Goal: Use online tool/utility: Utilize a website feature to perform a specific function

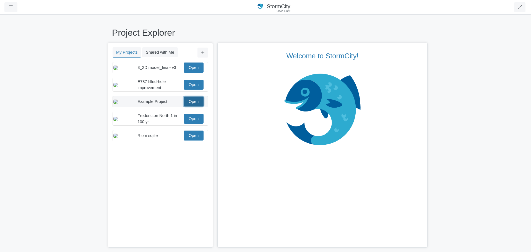
click at [192, 106] on link "Open" at bounding box center [193, 101] width 20 height 10
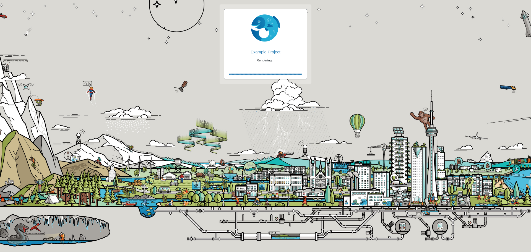
checkbox input "true"
checkbox input "false"
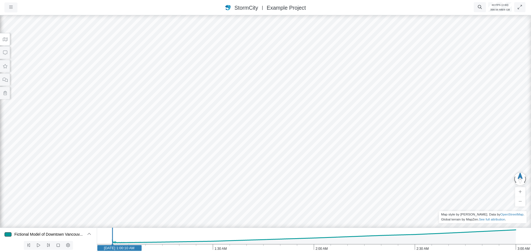
click at [5, 41] on button at bounding box center [5, 39] width 10 height 12
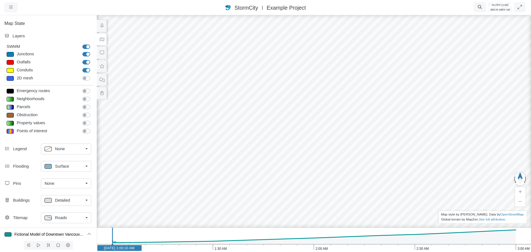
click at [9, 54] on div at bounding box center [10, 54] width 7 height 5
type input "Visible"
checkbox input "true"
select select "CIRCLE"
type input "7"
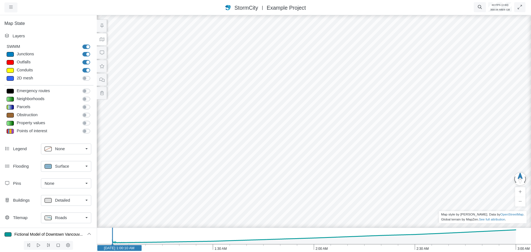
checkbox input "true"
type input "0"
type input "7"
select select "None"
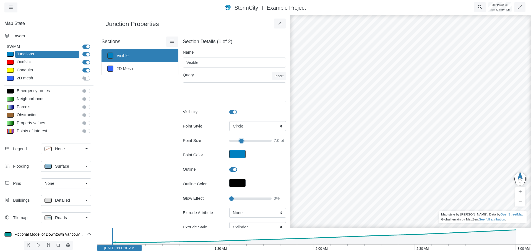
click at [240, 141] on input "Point Size" at bounding box center [250, 141] width 42 height 6
type input "18"
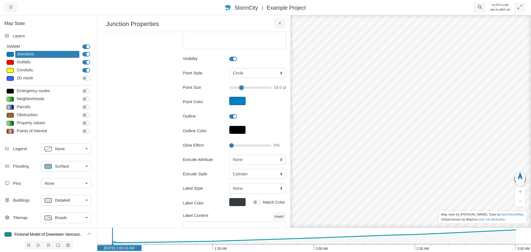
scroll to position [55, 0]
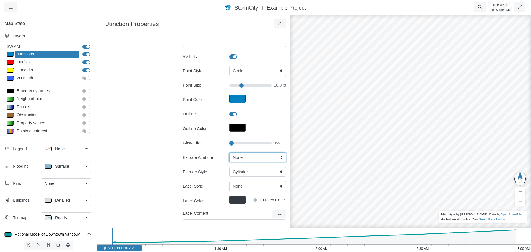
click at [241, 158] on select "None Fixed Height X-Coordinate Y-Coordinate Invert El. Depth Initial Depth Surc…" at bounding box center [257, 157] width 57 height 10
select select "Fixed Height"
click at [229, 152] on select "None Fixed Height X-Coordinate Y-Coordinate Invert El. Depth Initial Depth Surc…" at bounding box center [257, 157] width 57 height 10
type input "18"
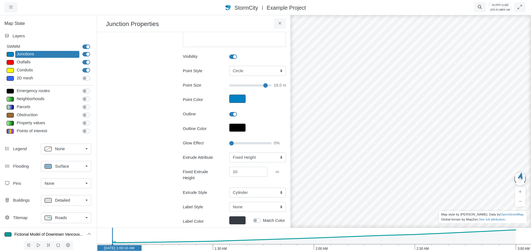
drag, startPoint x: 398, startPoint y: 151, endPoint x: 333, endPoint y: 80, distance: 96.2
drag, startPoint x: 372, startPoint y: 159, endPoint x: 434, endPoint y: 213, distance: 82.1
drag, startPoint x: 230, startPoint y: 143, endPoint x: 280, endPoint y: 149, distance: 49.8
type input "100"
click at [271, 146] on input "Glow Effect" at bounding box center [250, 143] width 42 height 6
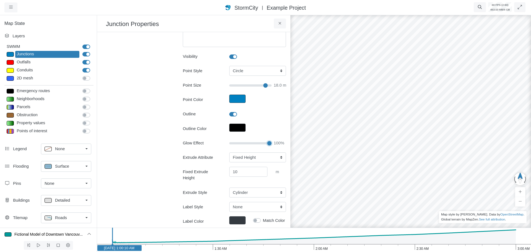
type input "18"
drag, startPoint x: 267, startPoint y: 143, endPoint x: 233, endPoint y: 144, distance: 33.4
type input "10"
click at [233, 144] on input "Glow Effect" at bounding box center [250, 143] width 42 height 6
type input "18"
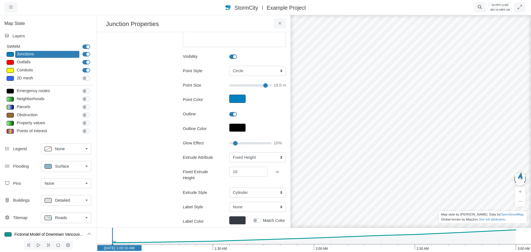
drag, startPoint x: 414, startPoint y: 176, endPoint x: 388, endPoint y: 156, distance: 32.7
drag, startPoint x: 233, startPoint y: 142, endPoint x: 221, endPoint y: 141, distance: 11.6
type input "0"
click at [229, 141] on input "Glow Effect" at bounding box center [250, 143] width 42 height 6
type input "18"
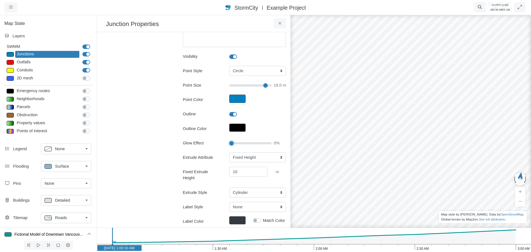
drag, startPoint x: 229, startPoint y: 143, endPoint x: 224, endPoint y: 143, distance: 5.8
click at [229, 143] on input "Glow Effect" at bounding box center [250, 143] width 42 height 6
drag, startPoint x: 442, startPoint y: 172, endPoint x: 429, endPoint y: 180, distance: 15.6
drag, startPoint x: 466, startPoint y: 145, endPoint x: 385, endPoint y: 147, distance: 81.0
click at [385, 147] on div at bounding box center [410, 133] width 531 height 238
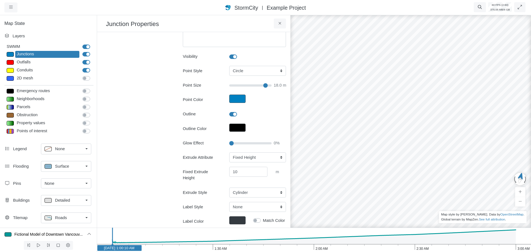
drag, startPoint x: 463, startPoint y: 138, endPoint x: 321, endPoint y: 113, distance: 144.0
click at [321, 114] on div at bounding box center [410, 133] width 531 height 238
drag, startPoint x: 329, startPoint y: 103, endPoint x: 344, endPoint y: 93, distance: 17.6
click at [344, 93] on div at bounding box center [410, 133] width 531 height 238
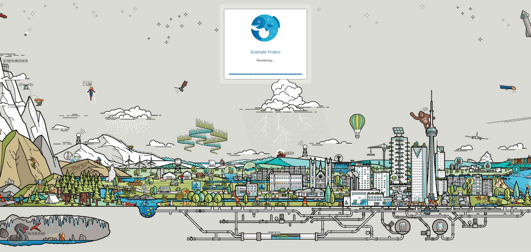
checkbox input "true"
checkbox input "false"
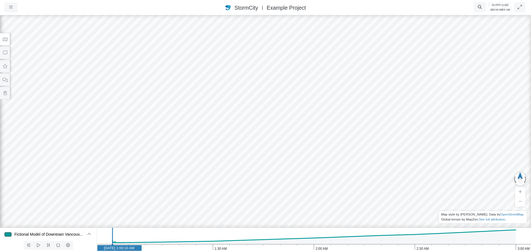
click at [3, 38] on icon at bounding box center [4, 39] width 5 height 4
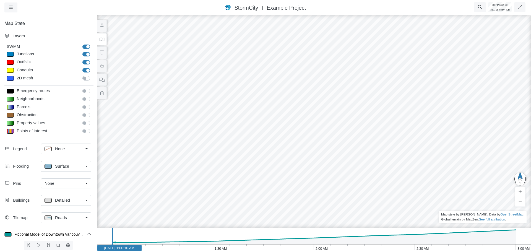
click at [11, 53] on div at bounding box center [10, 54] width 7 height 5
type input "Visible"
checkbox input "true"
select select "CIRCLE"
type input "7"
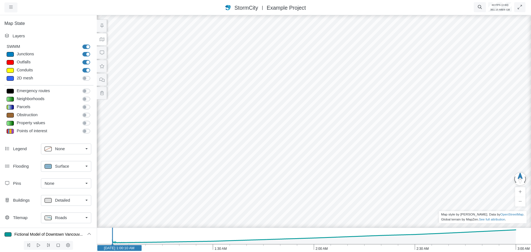
checkbox input "true"
type input "0"
select select "None"
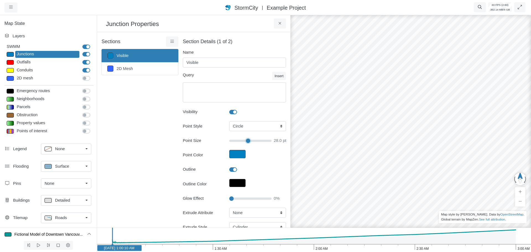
click at [246, 140] on input "Point Size" at bounding box center [250, 141] width 42 height 6
type input "15.5"
click at [238, 139] on input "Point Size" at bounding box center [250, 141] width 42 height 6
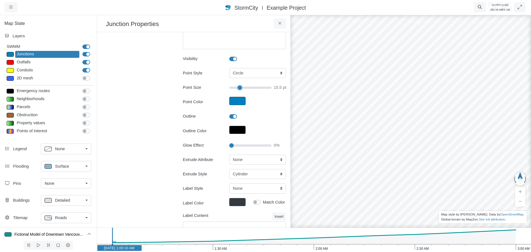
scroll to position [55, 0]
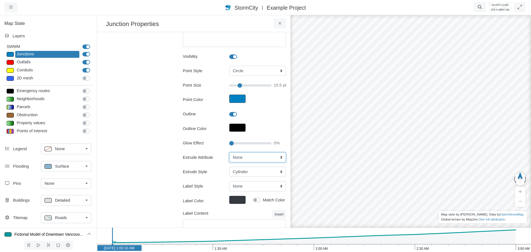
click at [246, 159] on select "None Fixed Height X-Coordinate Y-Coordinate Invert El. Depth Initial Depth Surc…" at bounding box center [257, 157] width 57 height 10
select select "Fixed Height"
click at [229, 152] on select "None Fixed Height X-Coordinate Y-Coordinate Invert El. Depth Initial Depth Surc…" at bounding box center [257, 157] width 57 height 10
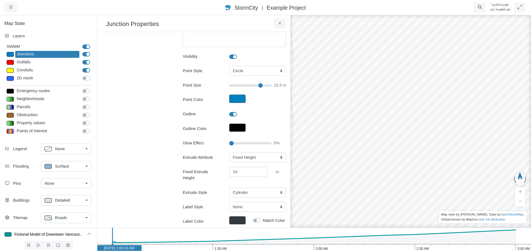
drag, startPoint x: 357, startPoint y: 137, endPoint x: 366, endPoint y: 93, distance: 45.2
click at [250, 85] on input "Point Size" at bounding box center [250, 85] width 42 height 6
type input "9.6"
click at [247, 85] on input "Point Size" at bounding box center [250, 85] width 42 height 6
drag, startPoint x: 353, startPoint y: 80, endPoint x: 366, endPoint y: 119, distance: 41.2
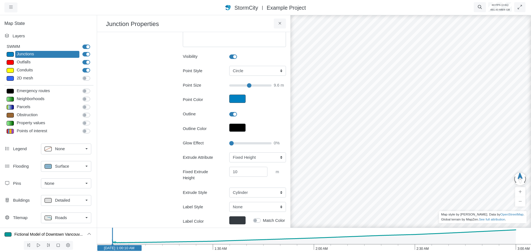
click at [353, 80] on div at bounding box center [410, 133] width 531 height 238
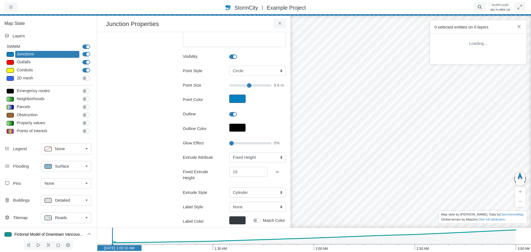
drag, startPoint x: 385, startPoint y: 152, endPoint x: 359, endPoint y: 118, distance: 42.7
click at [385, 150] on div at bounding box center [410, 133] width 531 height 238
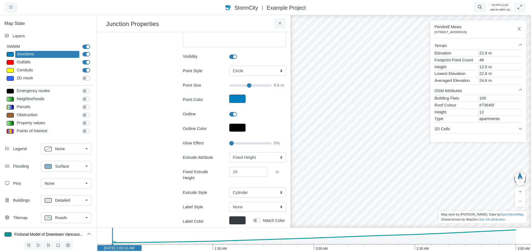
drag, startPoint x: 338, startPoint y: 191, endPoint x: 337, endPoint y: 184, distance: 7.9
click at [338, 190] on div at bounding box center [410, 133] width 531 height 238
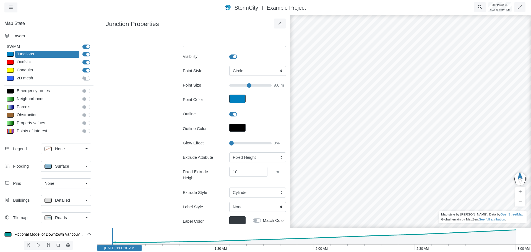
drag, startPoint x: 342, startPoint y: 81, endPoint x: 329, endPoint y: 168, distance: 88.4
click at [330, 170] on div at bounding box center [410, 133] width 531 height 238
click at [238, 100] on button "Point Color" at bounding box center [237, 98] width 16 height 8
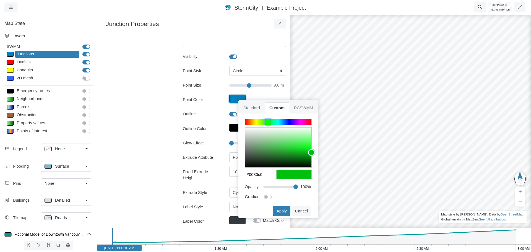
type input "#00c00eff"
click at [268, 122] on div at bounding box center [278, 122] width 66 height 6
click at [279, 211] on button "Apply" at bounding box center [281, 211] width 17 height 10
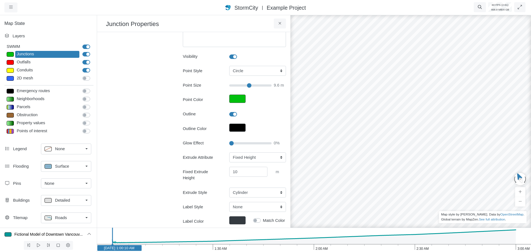
drag, startPoint x: 363, startPoint y: 172, endPoint x: 450, endPoint y: 157, distance: 88.2
drag, startPoint x: 386, startPoint y: 144, endPoint x: 300, endPoint y: 198, distance: 101.3
drag, startPoint x: 371, startPoint y: 188, endPoint x: 303, endPoint y: 160, distance: 73.5
click at [303, 160] on div at bounding box center [410, 133] width 531 height 238
drag, startPoint x: 368, startPoint y: 138, endPoint x: 333, endPoint y: 121, distance: 39.8
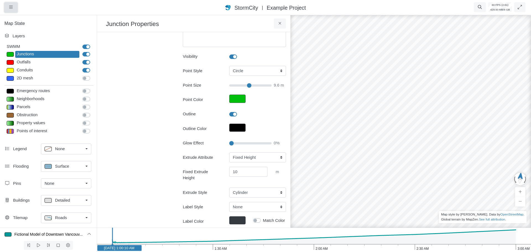
click at [10, 7] on icon "button" at bounding box center [11, 7] width 4 height 3
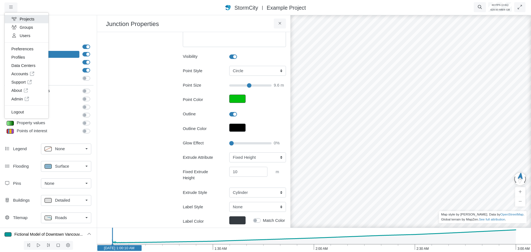
click at [27, 18] on link "Projects" at bounding box center [27, 19] width 44 height 8
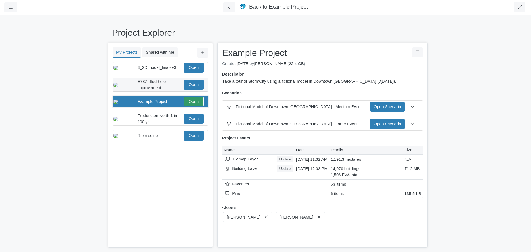
click at [195, 91] on div "E787 filled-hole improvement Open" at bounding box center [158, 84] width 90 height 12
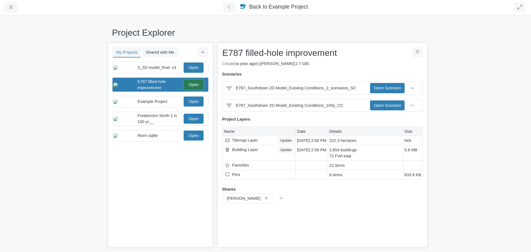
click at [195, 90] on link "Open" at bounding box center [193, 85] width 20 height 10
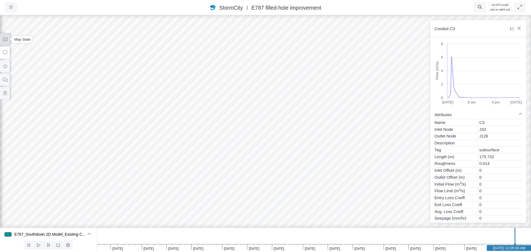
click at [4, 41] on icon at bounding box center [4, 39] width 5 height 4
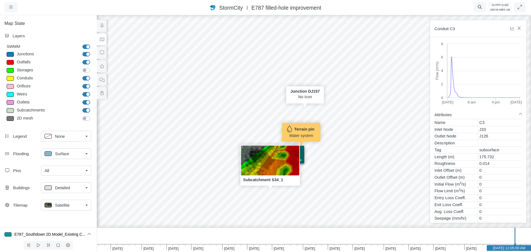
click at [11, 54] on div at bounding box center [10, 54] width 7 height 5
type input "Visible"
checkbox input "true"
select select "CIRCLE"
type input "7"
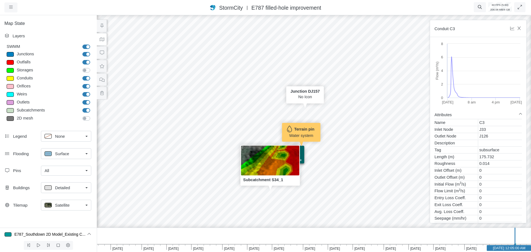
checkbox input "true"
type input "0"
select select "None"
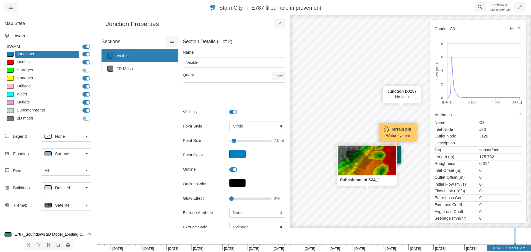
type input "7"
click at [66, 170] on div "All" at bounding box center [63, 170] width 39 height 6
click at [55, 182] on div "None" at bounding box center [65, 182] width 43 height 6
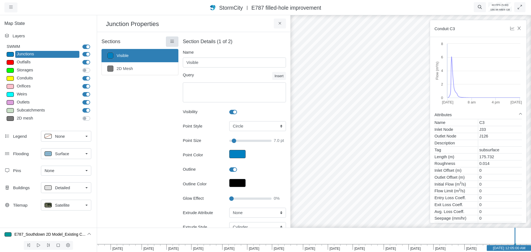
click at [170, 42] on icon at bounding box center [171, 41] width 5 height 4
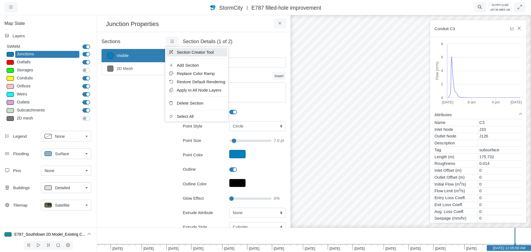
click at [181, 53] on span "Section Creator Tool" at bounding box center [195, 52] width 37 height 4
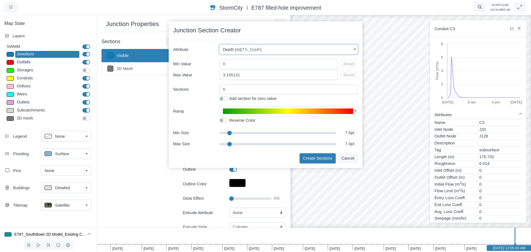
click at [242, 51] on span "Depth (m) [TS_Depth]" at bounding box center [242, 49] width 39 height 6
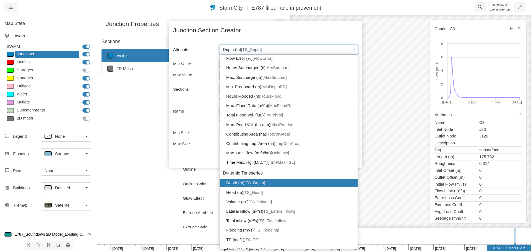
scroll to position [342, 0]
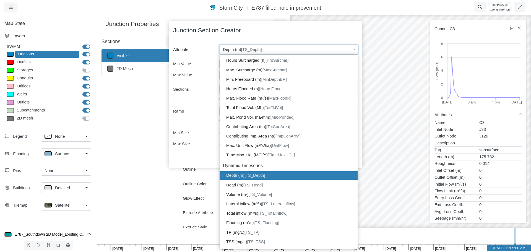
click at [242, 51] on span "Depth (m) [TS_Depth]" at bounding box center [242, 49] width 39 height 6
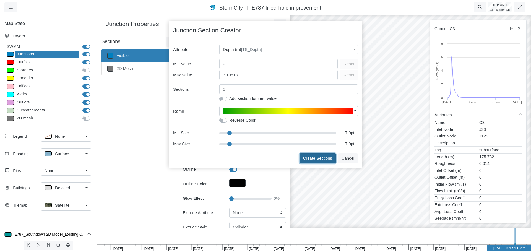
click at [321, 158] on button "Create Sections" at bounding box center [317, 158] width 36 height 10
type input "< 0.5m"
type textarea "TS_Depth < 0.5"
type input "7"
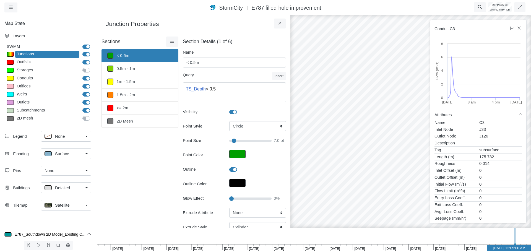
drag, startPoint x: 342, startPoint y: 152, endPoint x: 261, endPoint y: 108, distance: 91.8
click at [237, 214] on select "None Fixed Height X-Coordinate Y-Coordinate Invert El. Depth Initial Depth Surc…" at bounding box center [257, 213] width 57 height 10
select select "Fixed Height"
click at [229, 208] on select "None Fixed Height X-Coordinate Y-Coordinate Invert El. Depth Initial Depth Surc…" at bounding box center [257, 213] width 57 height 10
type input "7"
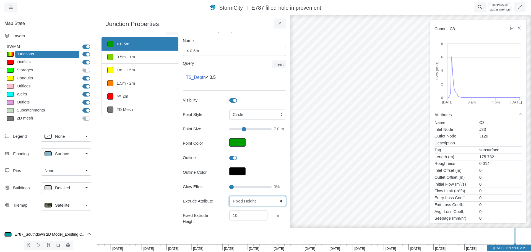
scroll to position [0, 0]
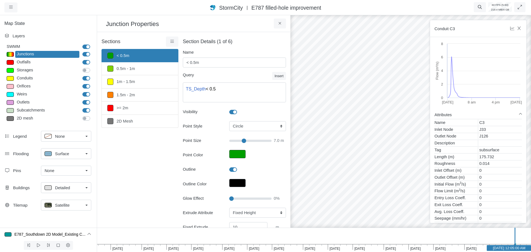
drag, startPoint x: 403, startPoint y: 155, endPoint x: 395, endPoint y: 155, distance: 8.0
click at [401, 155] on div "Entity or function does not exist in this scenario. Building Government facilit…" at bounding box center [410, 133] width 531 height 238
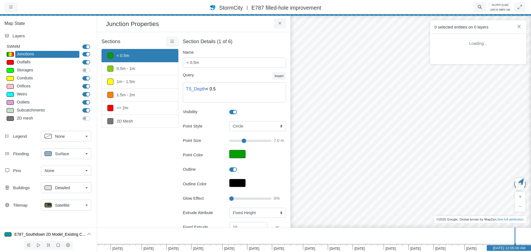
drag, startPoint x: 303, startPoint y: 154, endPoint x: 270, endPoint y: 151, distance: 32.7
click at [270, 151] on div "Projects Groups Users Preferences Profiles Data Centers Accounts Support About …" at bounding box center [265, 126] width 531 height 252
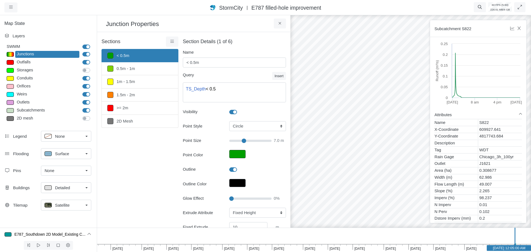
drag, startPoint x: 360, startPoint y: 195, endPoint x: 332, endPoint y: 158, distance: 46.1
click at [278, 22] on icon at bounding box center [279, 23] width 5 height 4
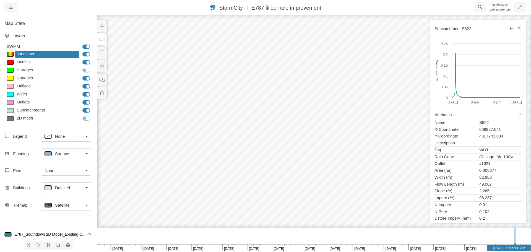
drag, startPoint x: 208, startPoint y: 197, endPoint x: 346, endPoint y: 198, distance: 138.7
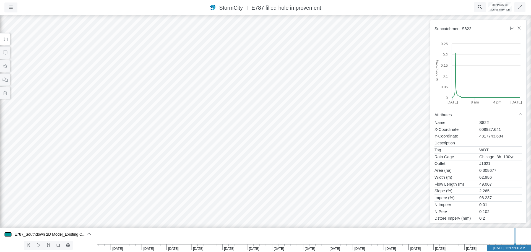
drag, startPoint x: 331, startPoint y: 137, endPoint x: 141, endPoint y: 156, distance: 191.6
click at [6, 39] on icon at bounding box center [4, 39] width 5 height 4
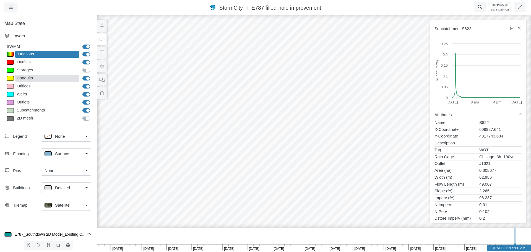
click at [24, 79] on div "Conduits" at bounding box center [47, 78] width 64 height 7
type input "Visible"
type input "2"
checkbox input "true"
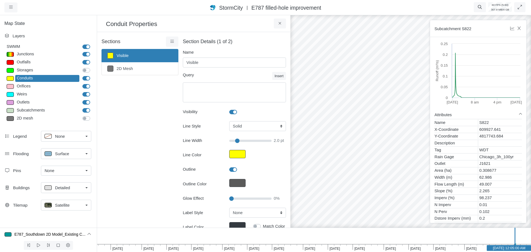
type input "2"
type input "50"
click at [248, 198] on input "Glow Effect" at bounding box center [250, 198] width 42 height 6
type input "2"
type input "70"
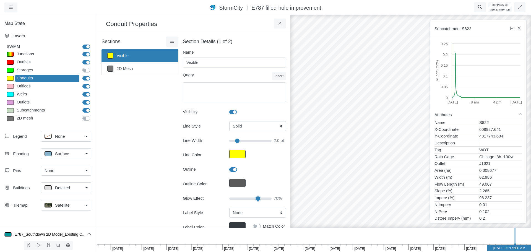
click at [256, 198] on input "Glow Effect" at bounding box center [250, 198] width 42 height 6
type input "2"
click at [277, 25] on icon at bounding box center [279, 23] width 5 height 4
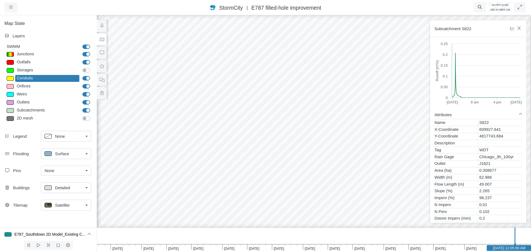
drag, startPoint x: 192, startPoint y: 74, endPoint x: 301, endPoint y: 85, distance: 108.8
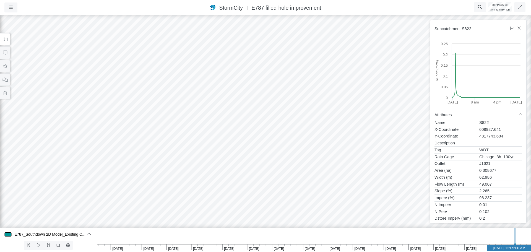
drag, startPoint x: 69, startPoint y: 112, endPoint x: 266, endPoint y: 145, distance: 200.3
click at [298, 149] on div "Entity or function does not exist in this scenario. Building Government facilit…" at bounding box center [265, 133] width 531 height 238
drag, startPoint x: 197, startPoint y: 140, endPoint x: 281, endPoint y: 135, distance: 83.6
drag, startPoint x: 279, startPoint y: 168, endPoint x: 129, endPoint y: 141, distance: 152.1
